Goal: Task Accomplishment & Management: Manage account settings

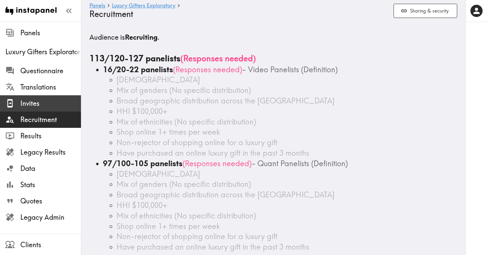
click at [39, 105] on span "Invites" at bounding box center [50, 103] width 61 height 9
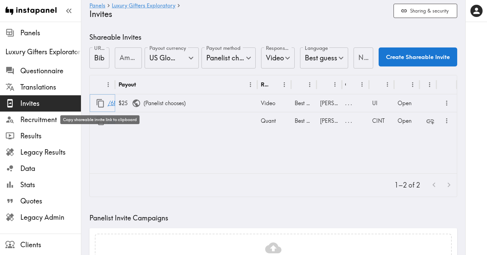
click at [101, 103] on icon "button" at bounding box center [100, 103] width 9 height 9
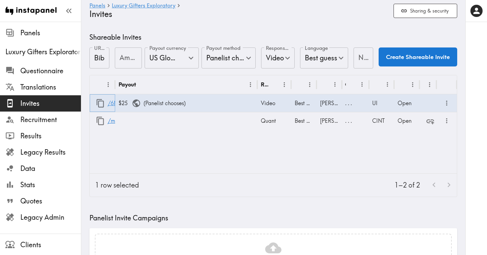
click at [109, 104] on link "/6NRTYMHYk" at bounding box center [125, 103] width 34 height 17
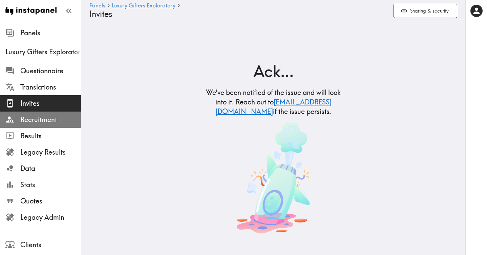
click at [44, 119] on span "Recruitment" at bounding box center [50, 119] width 61 height 9
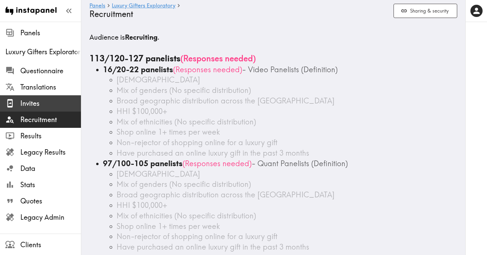
click at [28, 108] on span "Invites" at bounding box center [50, 103] width 61 height 12
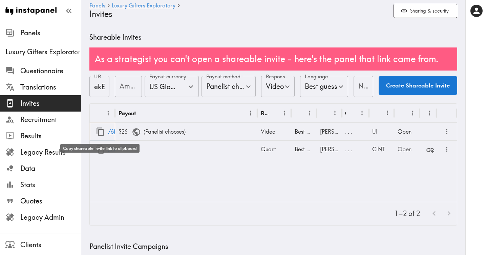
click at [101, 132] on icon "button" at bounding box center [100, 131] width 9 height 9
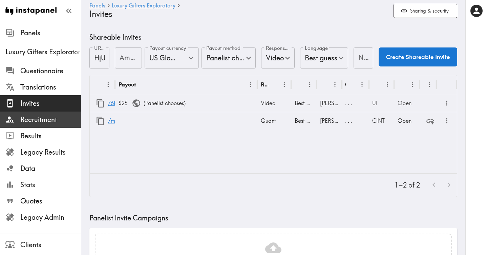
click at [47, 118] on span "Recruitment" at bounding box center [50, 119] width 61 height 9
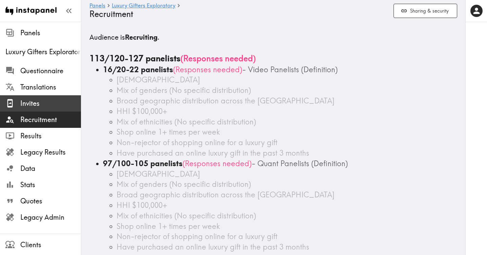
click at [41, 107] on span "Invites" at bounding box center [50, 103] width 61 height 9
